Goal: Find specific page/section: Find specific page/section

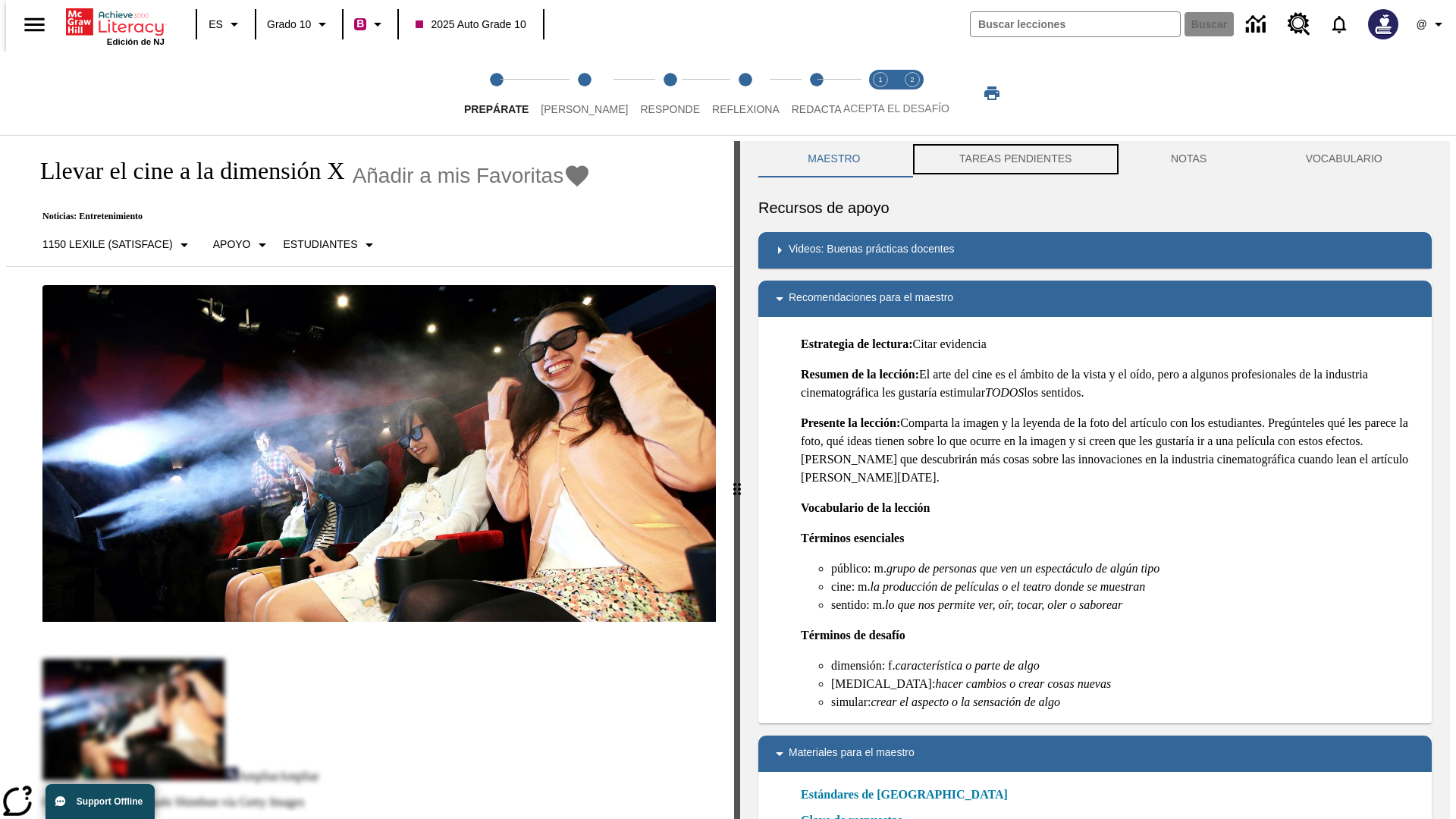
click at [1014, 159] on button "TAREAS PENDIENTES" at bounding box center [1016, 159] width 212 height 36
